Goal: Task Accomplishment & Management: Manage account settings

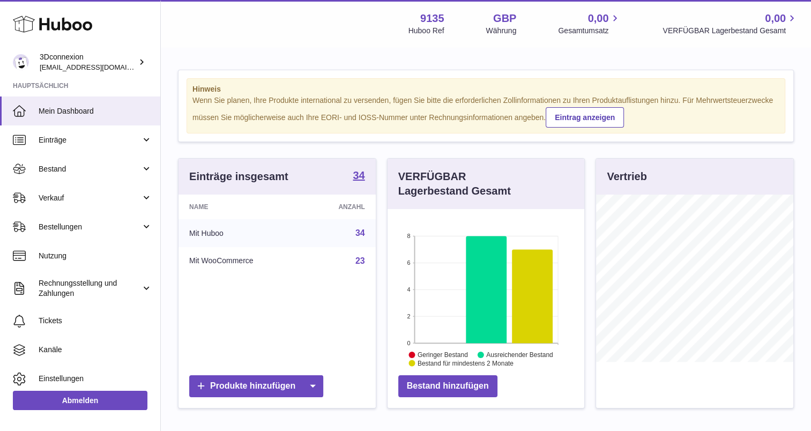
scroll to position [167, 197]
click at [46, 207] on link "Verkauf" at bounding box center [80, 197] width 160 height 29
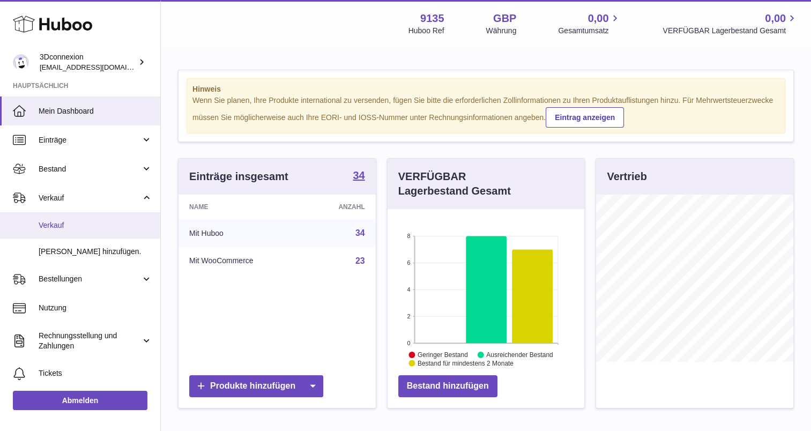
click at [73, 217] on link "Verkauf" at bounding box center [80, 225] width 160 height 26
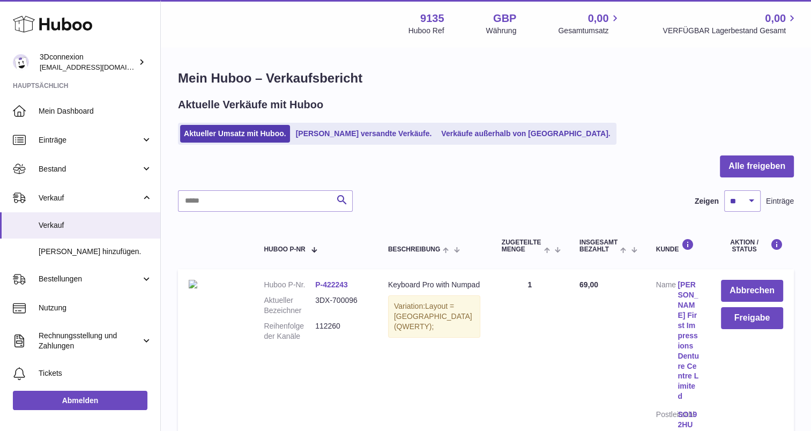
drag, startPoint x: 232, startPoint y: 215, endPoint x: 233, endPoint y: 207, distance: 8.1
click at [233, 207] on input "text" at bounding box center [265, 200] width 175 height 21
click at [437, 133] on link "Verkäufe außerhalb von [GEOGRAPHIC_DATA]." at bounding box center [525, 134] width 176 height 18
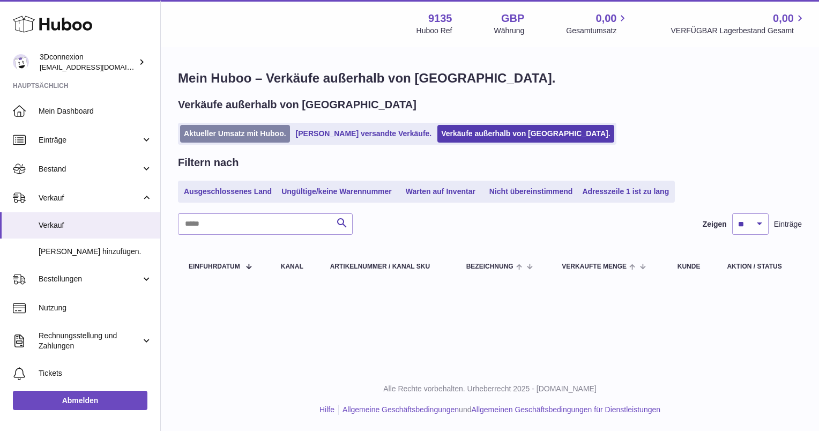
click at [252, 131] on link "Aktueller Umsatz mit Huboo." at bounding box center [235, 134] width 110 height 18
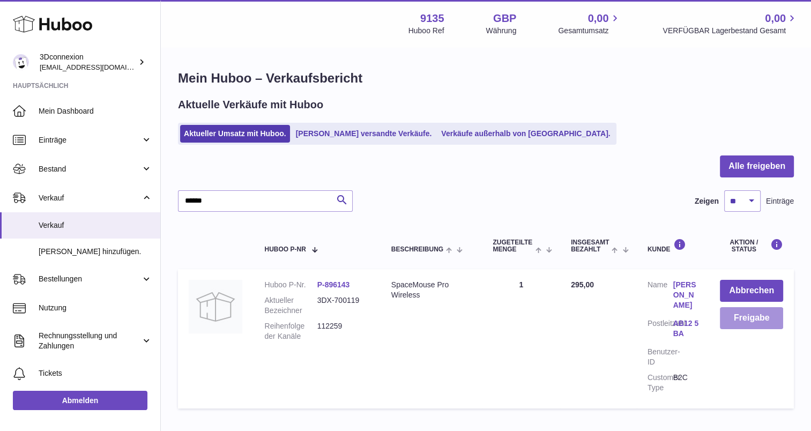
click at [727, 314] on button "Freigabe" at bounding box center [751, 318] width 63 height 22
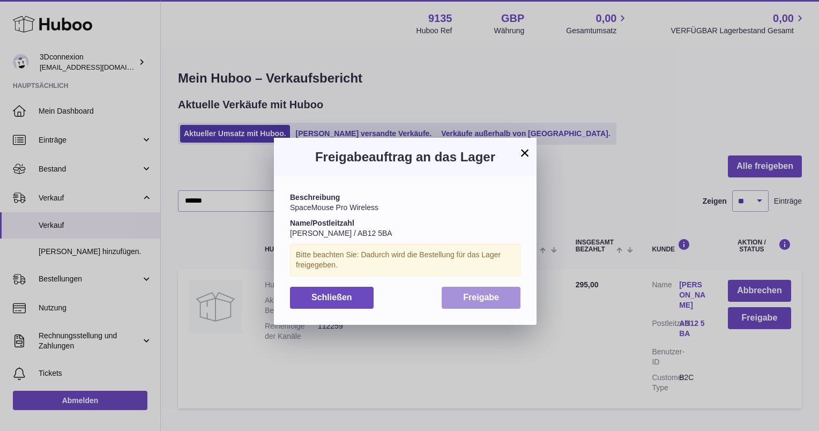
click at [460, 291] on button "Freigabe" at bounding box center [481, 298] width 79 height 22
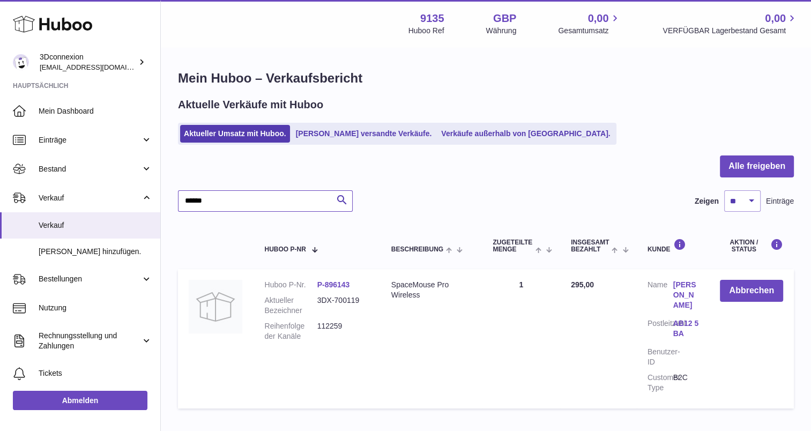
click at [220, 206] on input "******" at bounding box center [265, 200] width 175 height 21
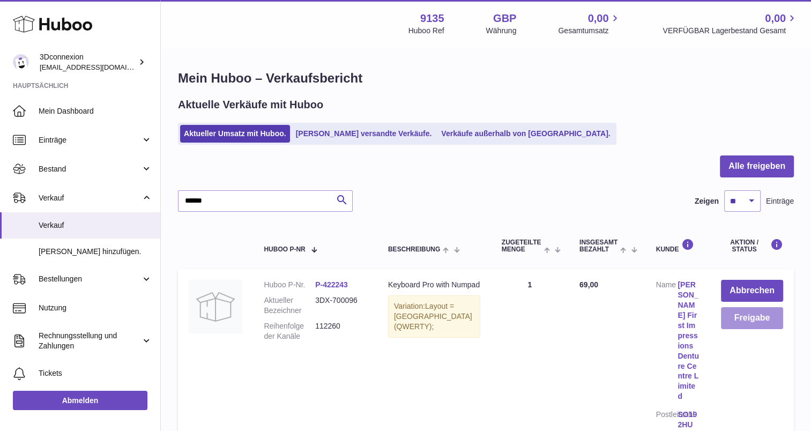
click at [748, 311] on button "Freigabe" at bounding box center [752, 318] width 62 height 22
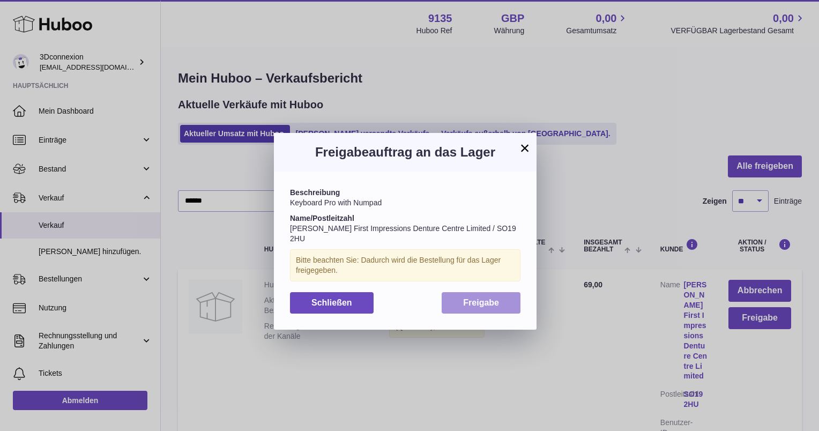
drag, startPoint x: 477, startPoint y: 302, endPoint x: 475, endPoint y: 296, distance: 6.1
click at [477, 296] on button "Freigabe" at bounding box center [481, 303] width 79 height 22
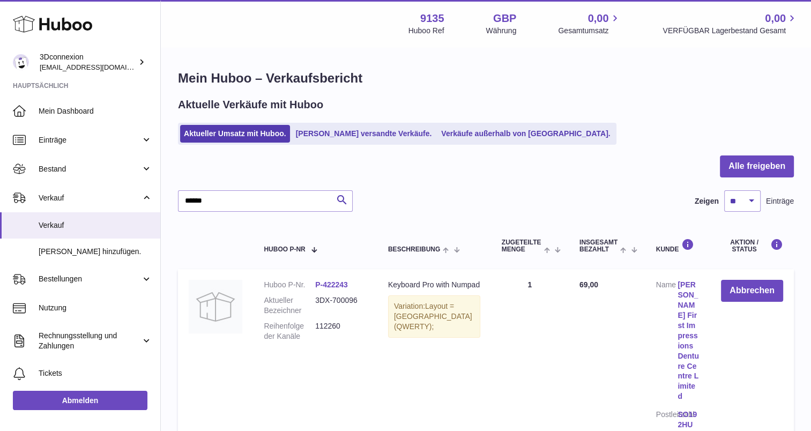
click at [230, 189] on div at bounding box center [486, 172] width 616 height 35
click at [229, 194] on input "******" at bounding box center [265, 200] width 175 height 21
click at [222, 202] on input "******" at bounding box center [265, 200] width 175 height 21
type input "*"
click at [470, 182] on div at bounding box center [486, 172] width 616 height 35
